Goal: Check status

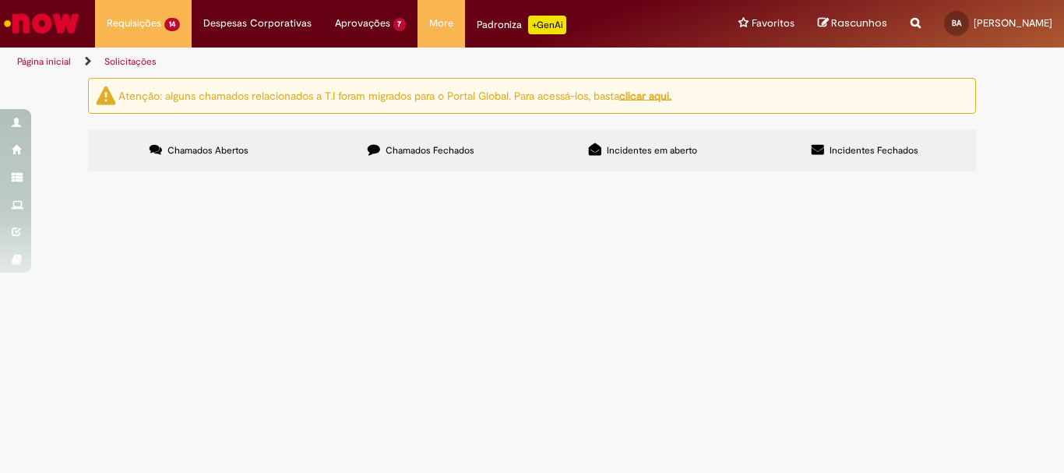
scroll to position [420, 0]
click at [0, 0] on div at bounding box center [0, 0] width 0 height 0
click at [386, 144] on span "Chamados Fechados" at bounding box center [430, 150] width 89 height 12
click at [0, 0] on span "R13550604" at bounding box center [0, 0] width 0 height 0
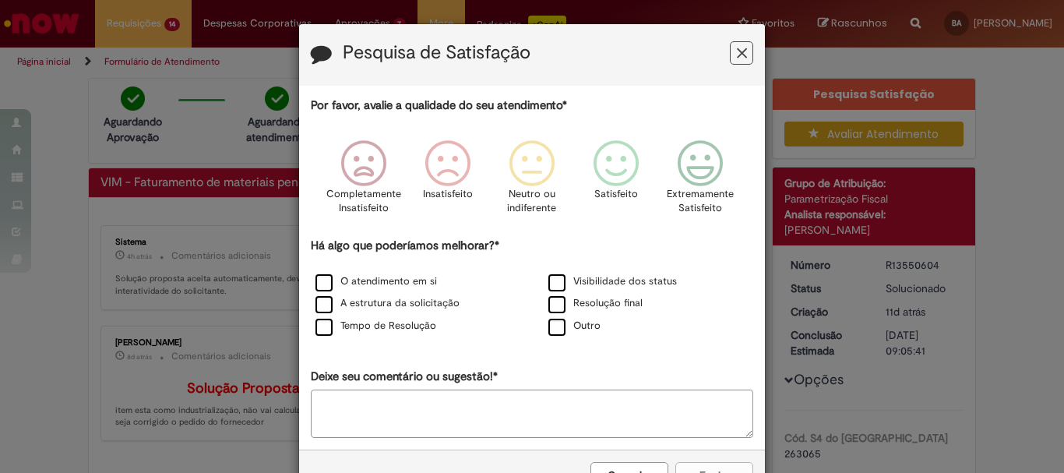
click at [737, 48] on icon "Feedback" at bounding box center [742, 53] width 10 height 16
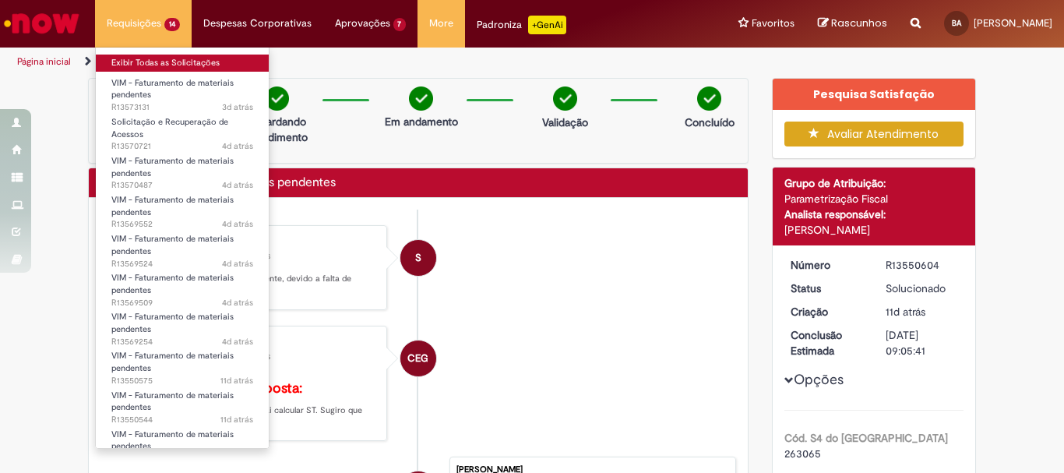
click at [148, 56] on link "Exibir Todas as Solicitações" at bounding box center [182, 63] width 173 height 17
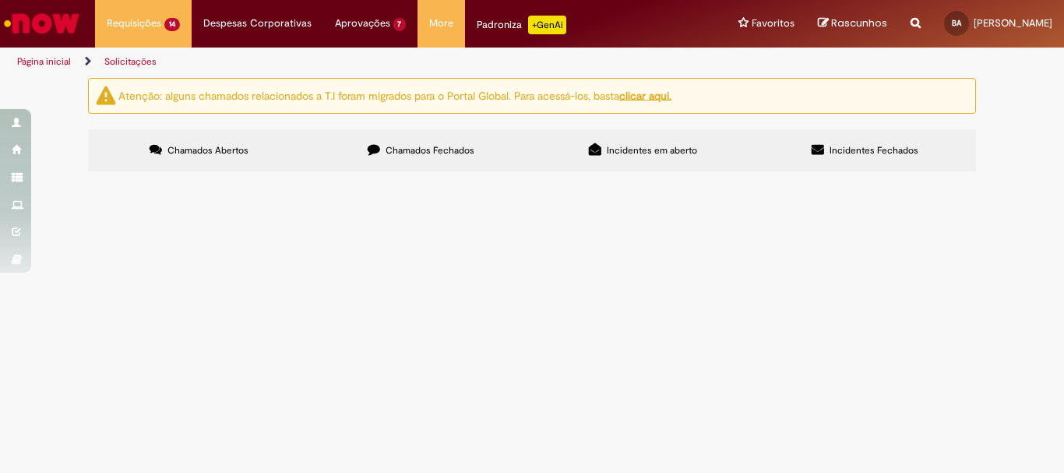
scroll to position [108, 0]
click at [0, 0] on span "R13569509" at bounding box center [0, 0] width 0 height 0
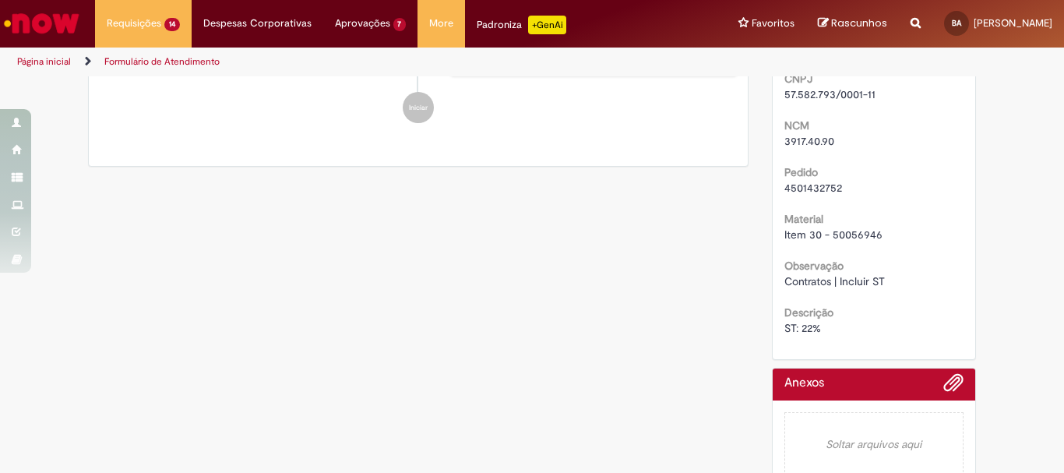
scroll to position [460, 0]
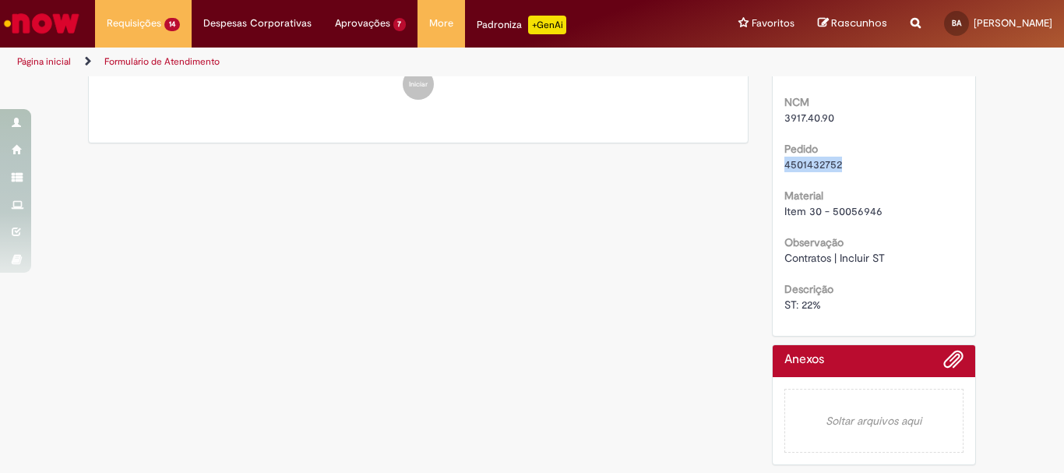
drag, startPoint x: 777, startPoint y: 167, endPoint x: 838, endPoint y: 164, distance: 60.8
click at [838, 164] on div "Número R13569509 Status Em Validação Criação 4d atrás 4 dias atrás Conclusão Es…" at bounding box center [874, 76] width 203 height 520
copy span "4501432752"
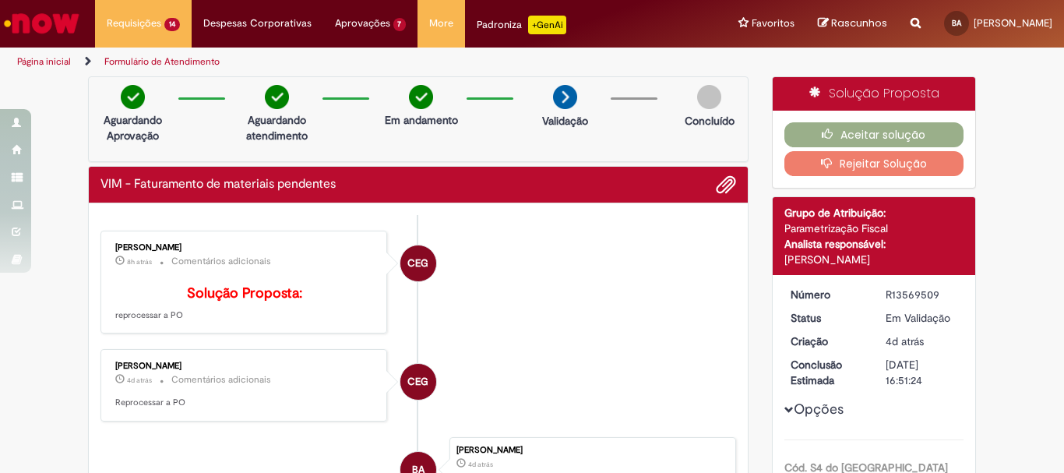
scroll to position [0, 0]
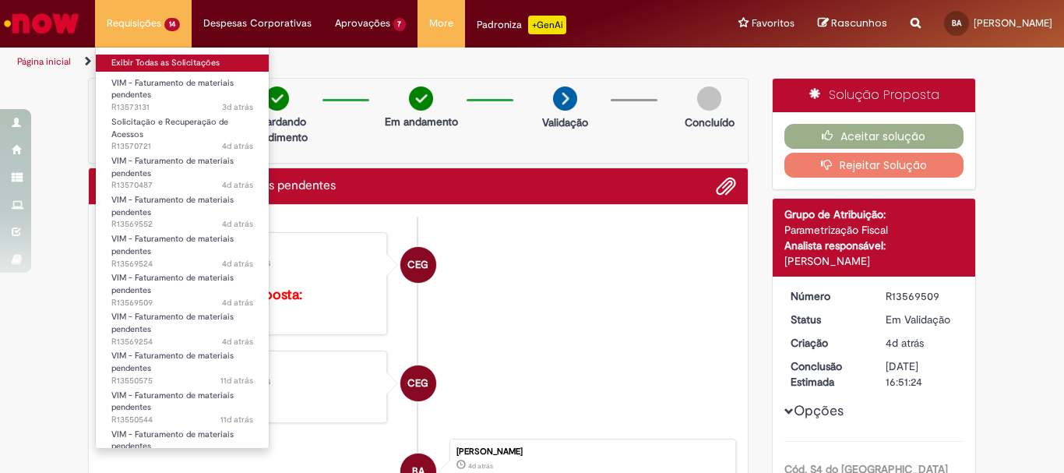
click at [159, 61] on link "Exibir Todas as Solicitações" at bounding box center [182, 63] width 173 height 17
